Goal: Check status

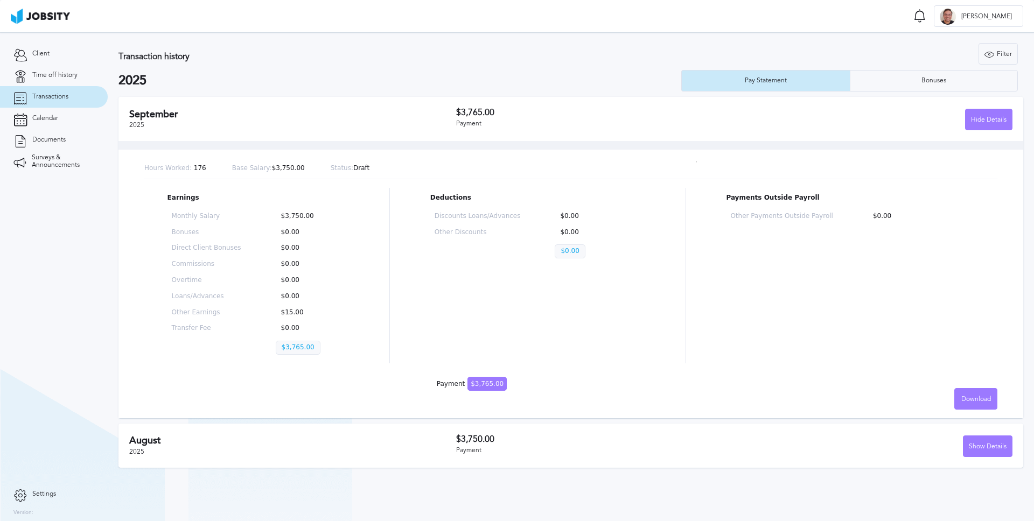
click at [612, 145] on div "Hours Worked: 176 Base Salary: $3,750.00 Status: Draft Earnings Monthly Salary …" at bounding box center [570, 279] width 905 height 277
click at [982, 450] on div "Show Details" at bounding box center [988, 447] width 48 height 22
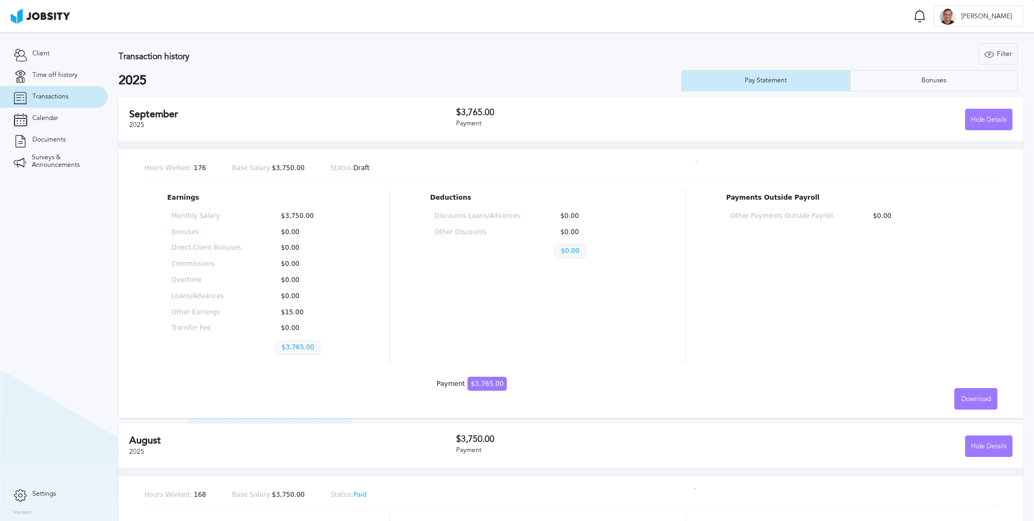
click at [656, 333] on div "Earnings Monthly Salary $3,750.00 Bonuses $0.00 Direct Client Bonuses $0.00 Com…" at bounding box center [570, 276] width 853 height 176
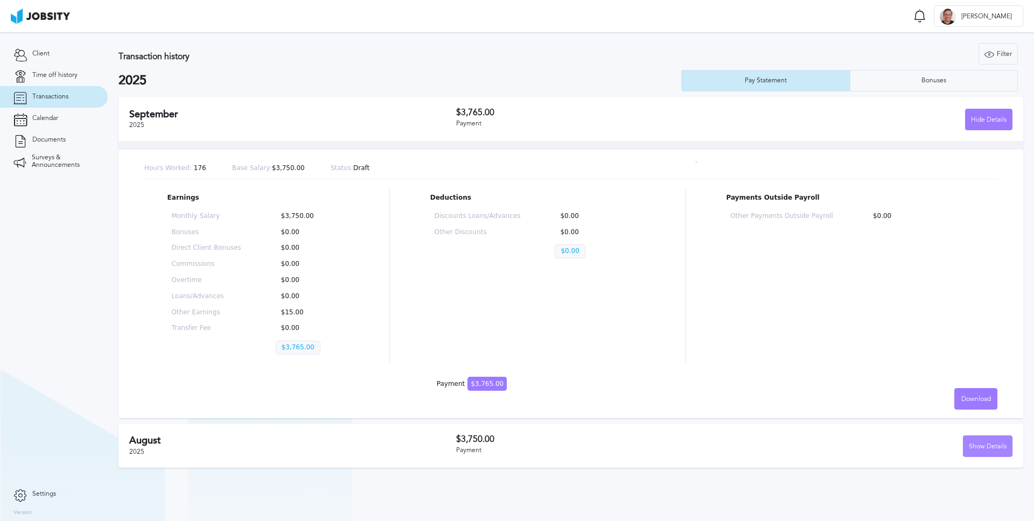
click at [974, 446] on div "Show Details" at bounding box center [988, 447] width 48 height 22
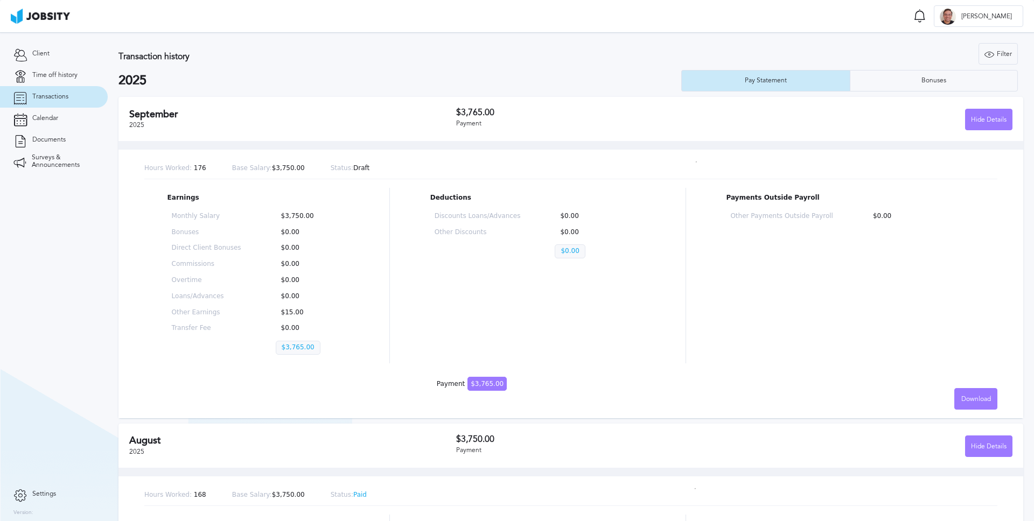
click at [519, 151] on div "Hours Worked: 176 Base Salary: $3,750.00 Status: Draft Earnings Monthly Salary …" at bounding box center [570, 279] width 905 height 277
